Goal: Book appointment/travel/reservation

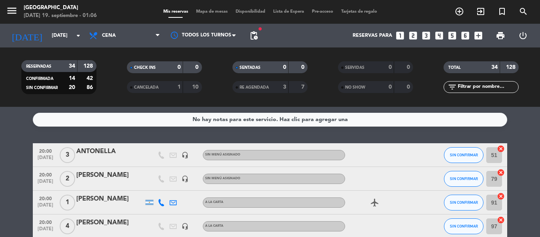
click at [440, 36] on icon "looks_4" at bounding box center [439, 35] width 10 height 10
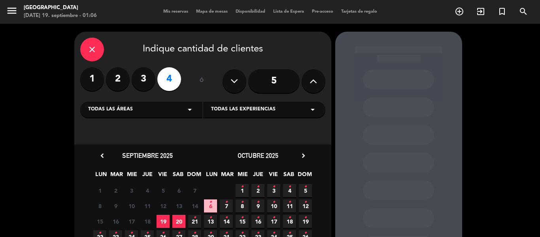
click at [166, 222] on span "19" at bounding box center [162, 221] width 13 height 13
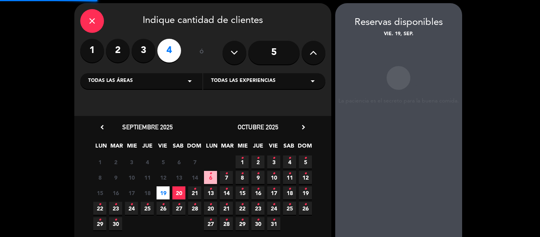
scroll to position [32, 0]
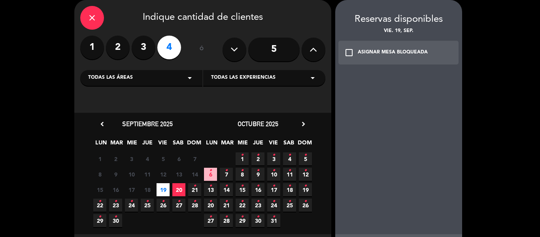
click at [397, 54] on div "ASIGNAR MESA BLOQUEADA" at bounding box center [393, 53] width 70 height 8
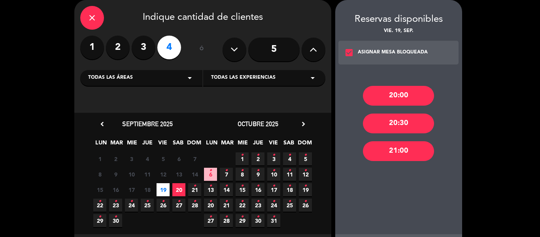
click at [395, 92] on div "20:00" at bounding box center [398, 96] width 71 height 20
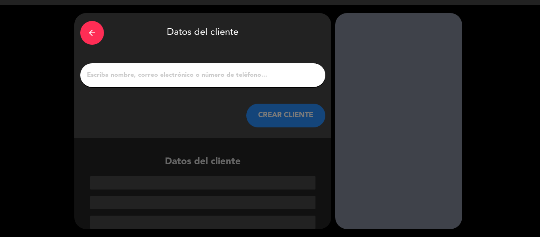
click at [191, 77] on input "1" at bounding box center [202, 75] width 233 height 11
click at [88, 35] on icon "arrow_back" at bounding box center [91, 32] width 9 height 9
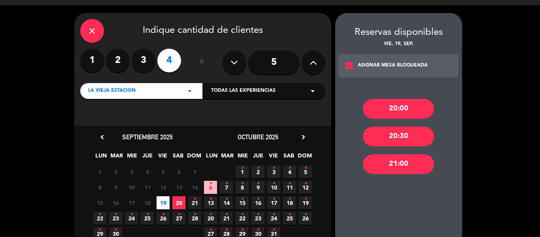
click at [89, 26] on icon "close" at bounding box center [91, 30] width 9 height 9
